Goal: Information Seeking & Learning: Learn about a topic

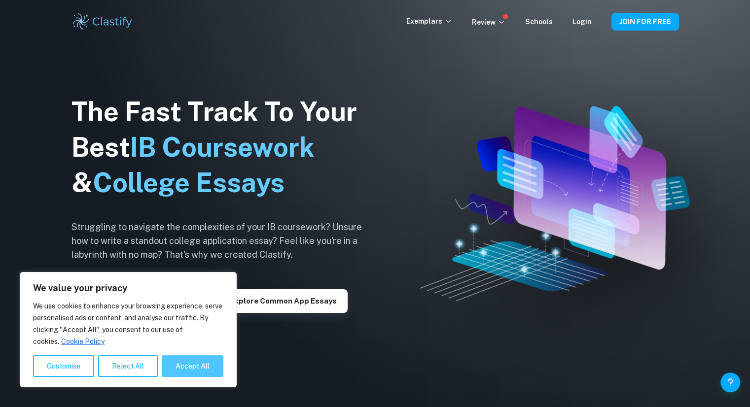
click at [183, 372] on button "Accept All" at bounding box center [193, 367] width 62 height 22
checkbox input "true"
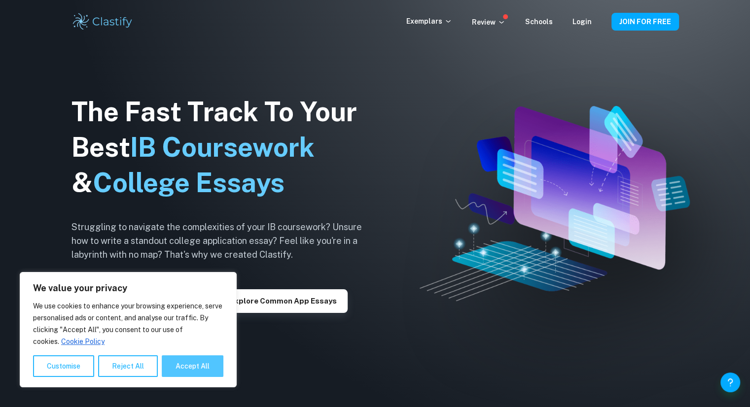
checkbox input "true"
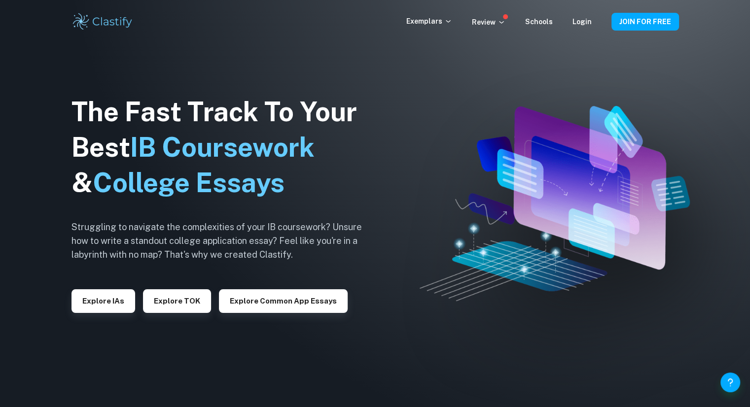
click at [112, 332] on div "The Fast Track To Your Best IB Coursework & College Essays Struggling to naviga…" at bounding box center [225, 203] width 306 height 337
click at [91, 306] on button "Explore IAs" at bounding box center [104, 301] width 64 height 24
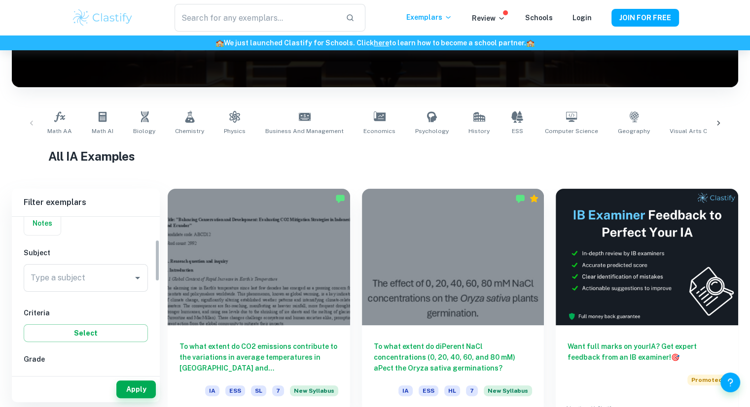
scroll to position [83, 0]
click at [88, 290] on div "Type a subject" at bounding box center [86, 278] width 124 height 28
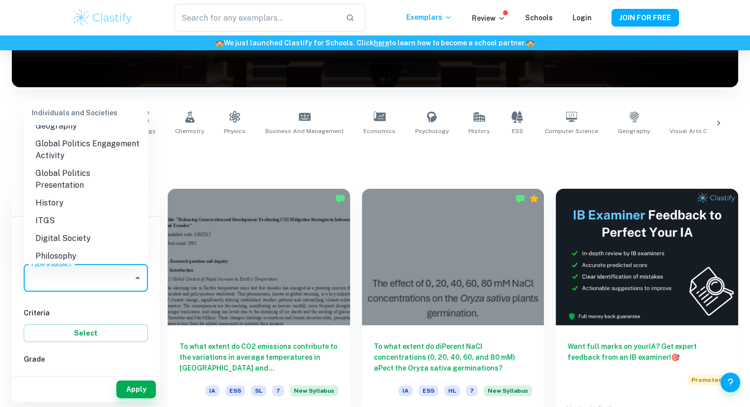
scroll to position [954, 0]
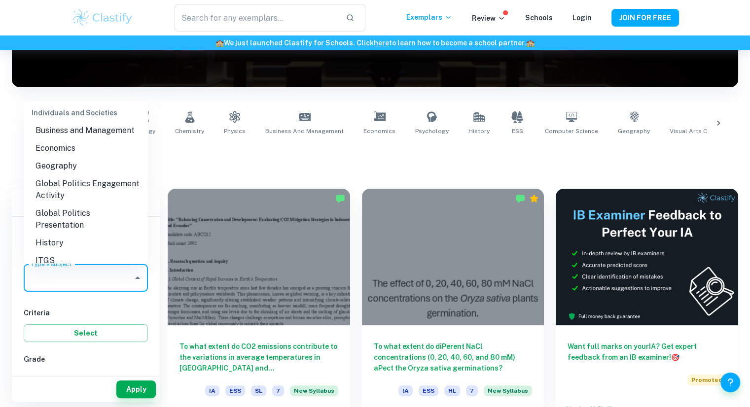
click at [73, 190] on li "Global Politics Engagement Activity" at bounding box center [86, 190] width 124 height 30
type input "Global Politics Engagement Activity"
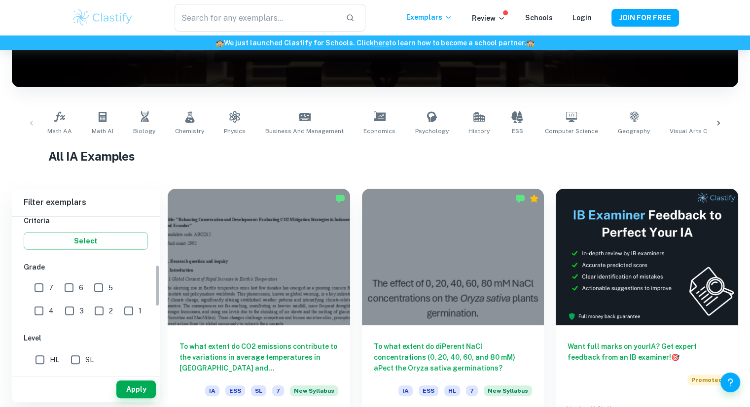
scroll to position [176, 0]
click at [37, 286] on input "7" at bounding box center [39, 288] width 20 height 20
checkbox input "true"
click at [42, 359] on input "HL" at bounding box center [40, 360] width 20 height 20
checkbox input "true"
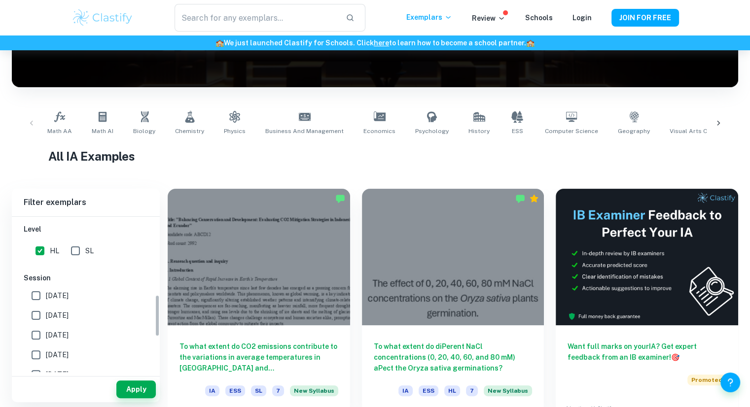
scroll to position [289, 0]
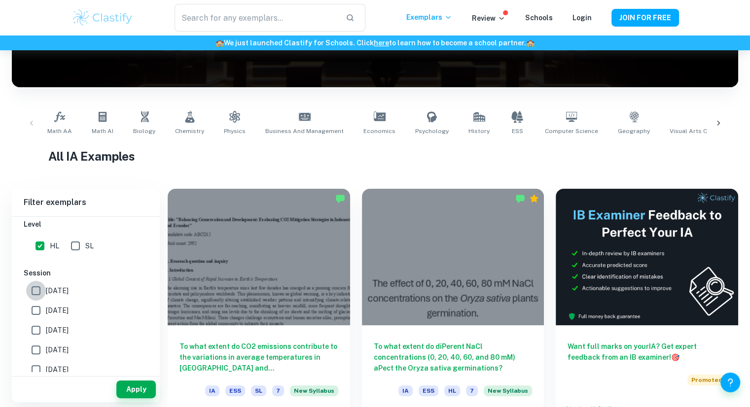
click at [37, 291] on input "[DATE]" at bounding box center [36, 291] width 20 height 20
checkbox input "true"
click at [128, 387] on button "Apply" at bounding box center [135, 390] width 39 height 18
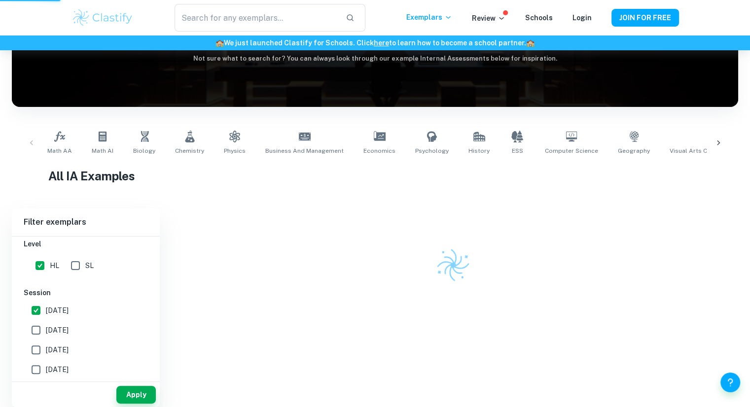
scroll to position [108, 0]
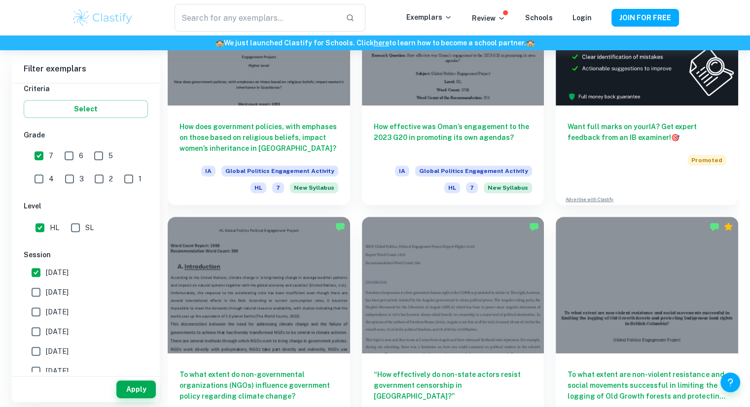
scroll to position [297, 0]
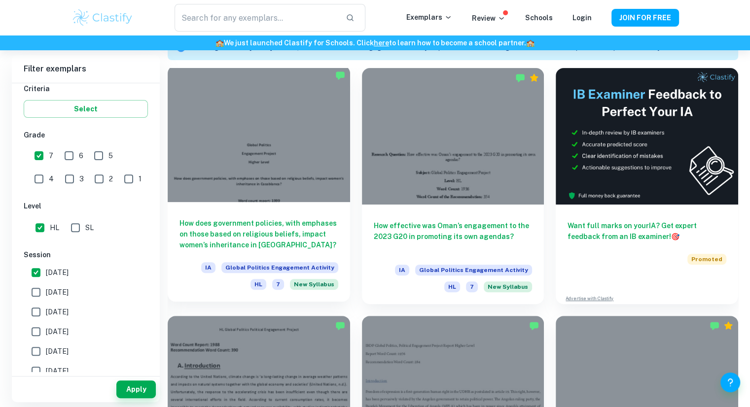
click at [267, 198] on div at bounding box center [259, 134] width 182 height 137
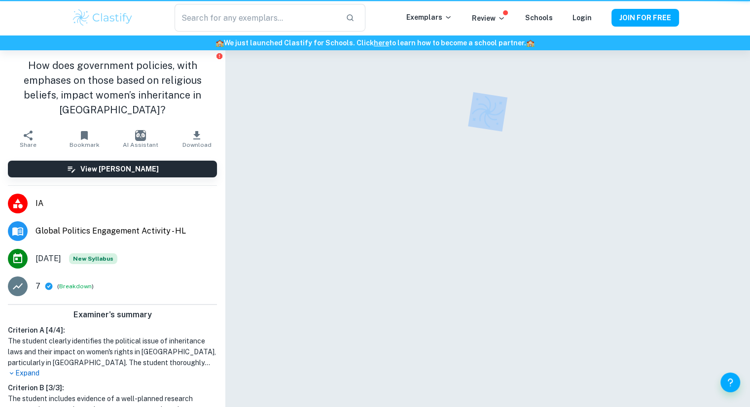
click at [267, 198] on div at bounding box center [487, 241] width 455 height 383
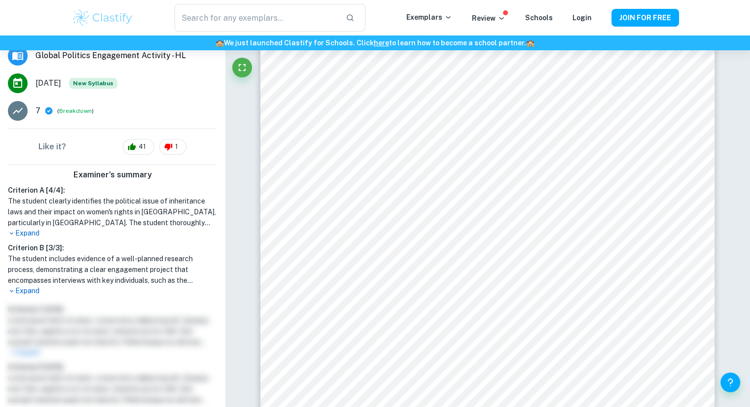
scroll to position [176, 0]
click at [26, 232] on p "Expand" at bounding box center [112, 233] width 209 height 10
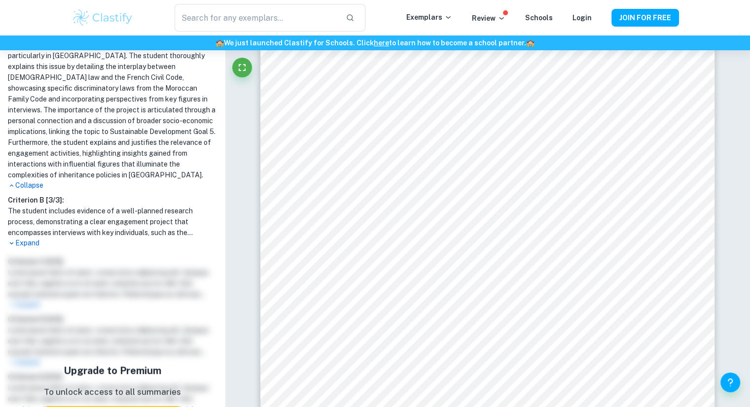
scroll to position [420, 0]
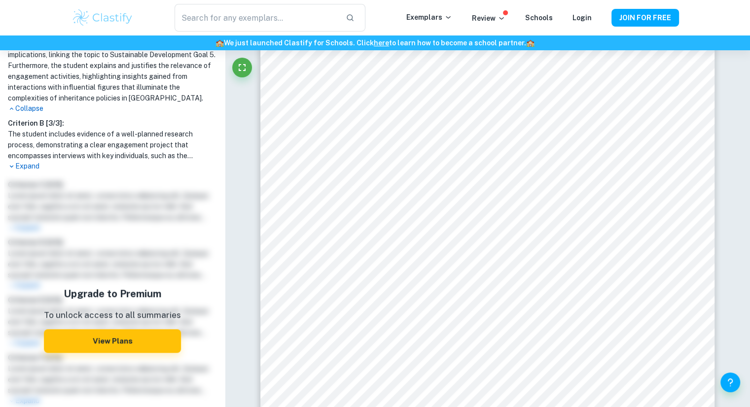
click at [26, 162] on p "Expand" at bounding box center [112, 166] width 209 height 10
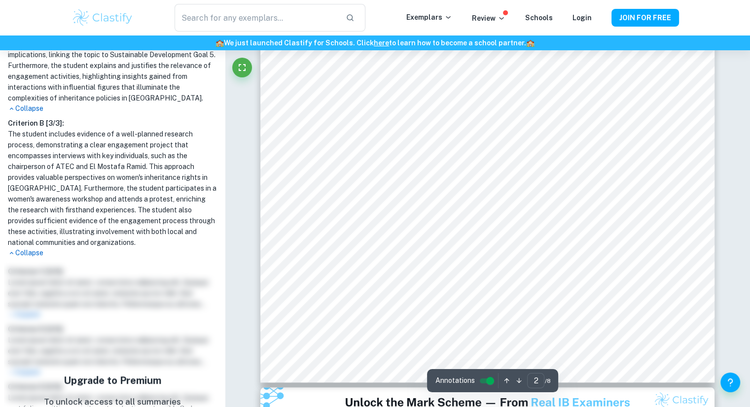
scroll to position [930, 0]
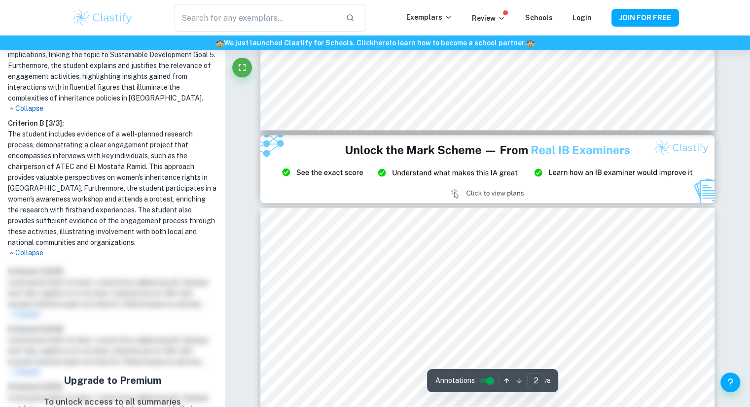
type input "3"
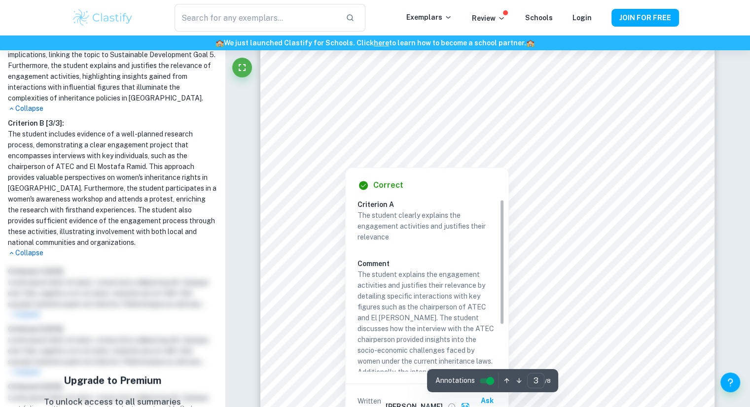
scroll to position [1420, 0]
